Goal: Task Accomplishment & Management: Use online tool/utility

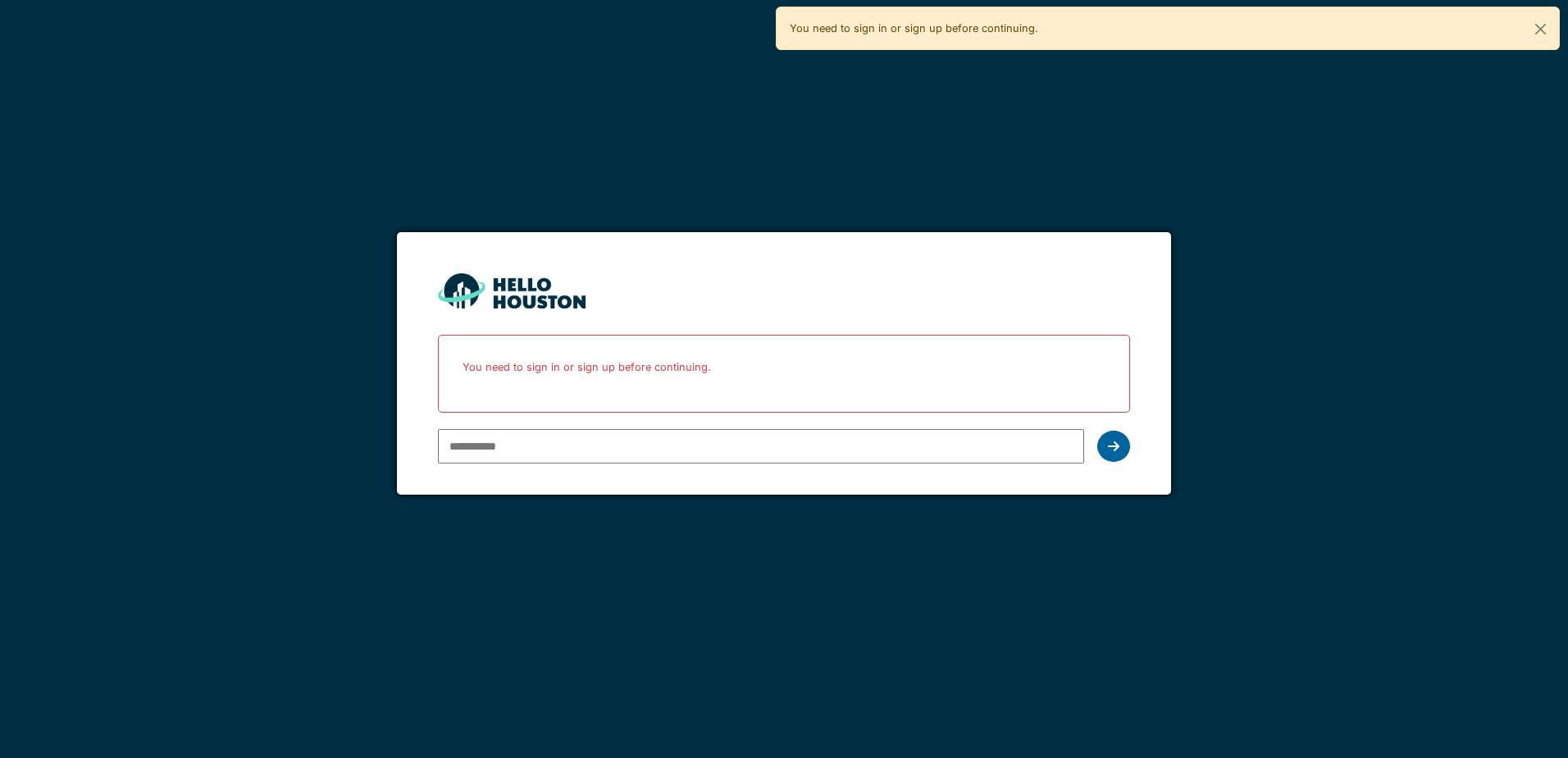
type input "**********"
click at [1108, 443] on icon at bounding box center [1113, 446] width 11 height 13
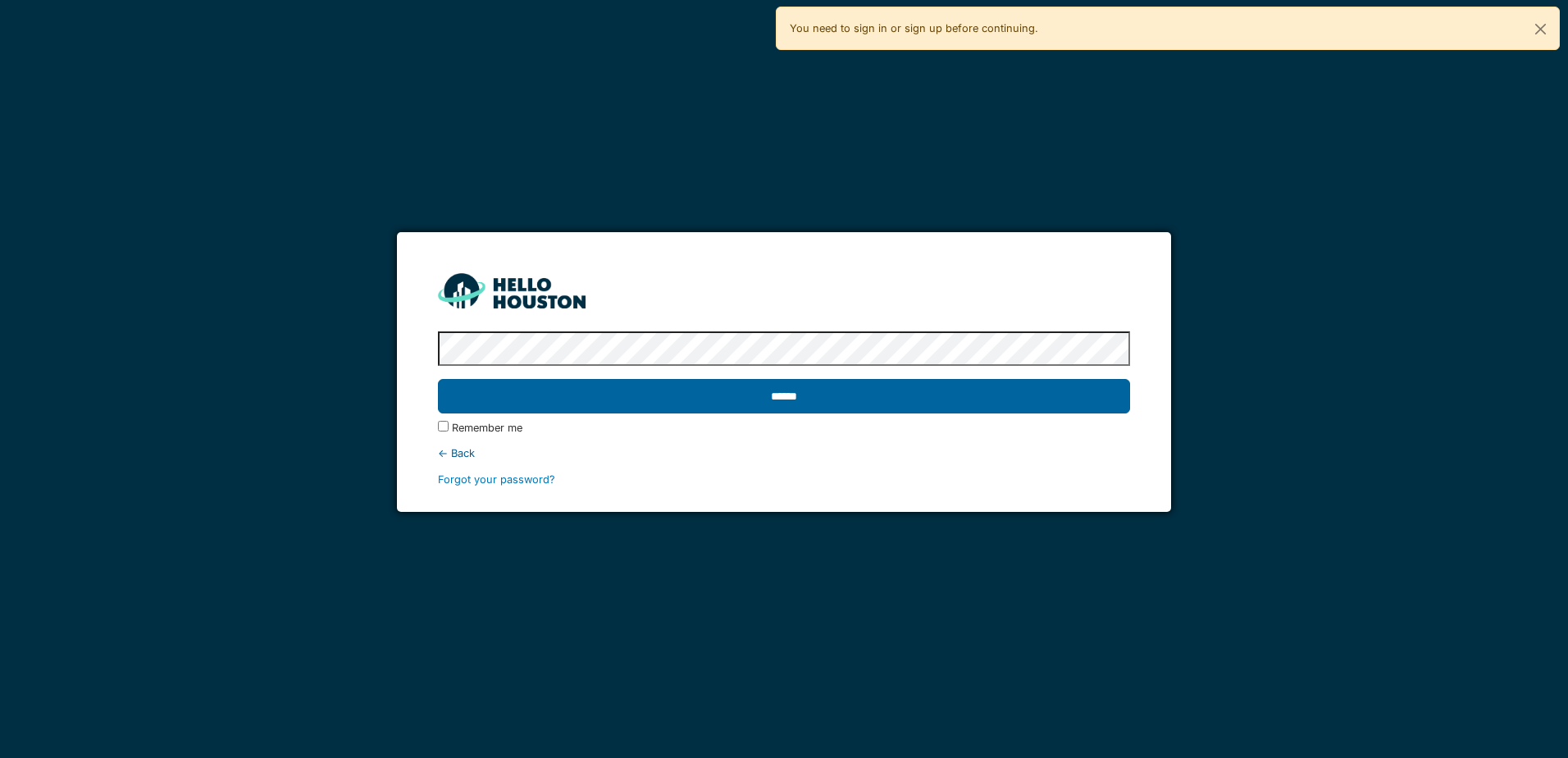
click at [778, 390] on input "******" at bounding box center [784, 396] width 692 height 34
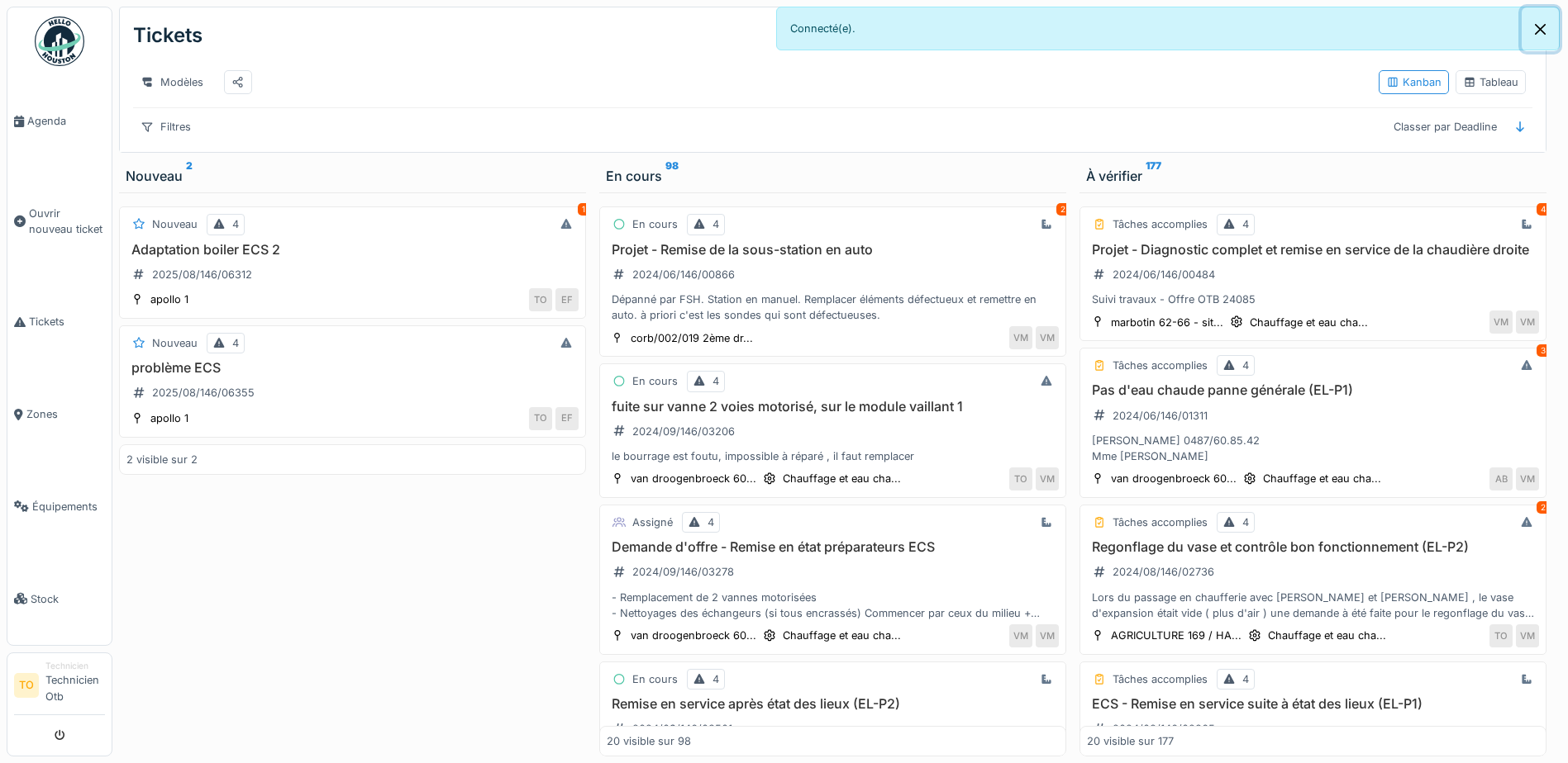
click at [1540, 24] on button "Close" at bounding box center [1540, 29] width 37 height 44
